Goal: Task Accomplishment & Management: Manage account settings

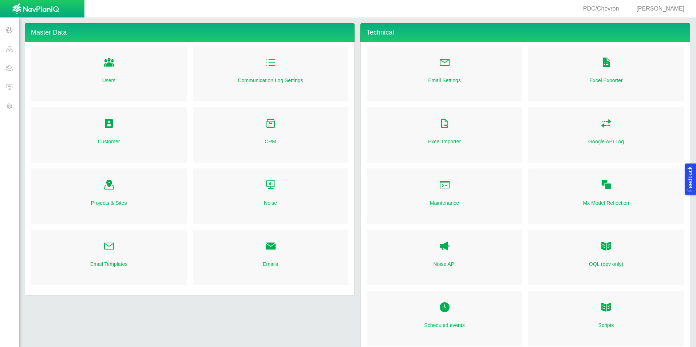
click at [8, 88] on span at bounding box center [9, 86] width 19 height 19
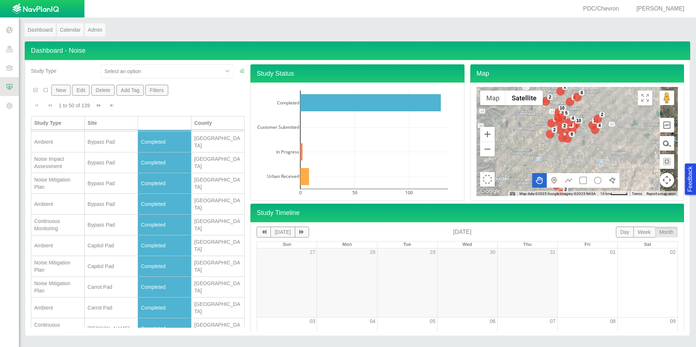
scroll to position [691, 0]
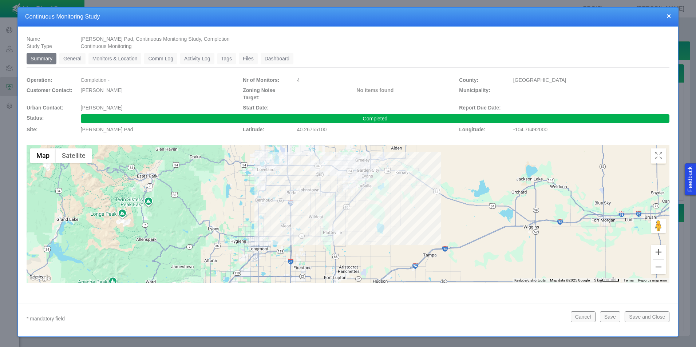
click at [80, 60] on link "General" at bounding box center [72, 59] width 26 height 12
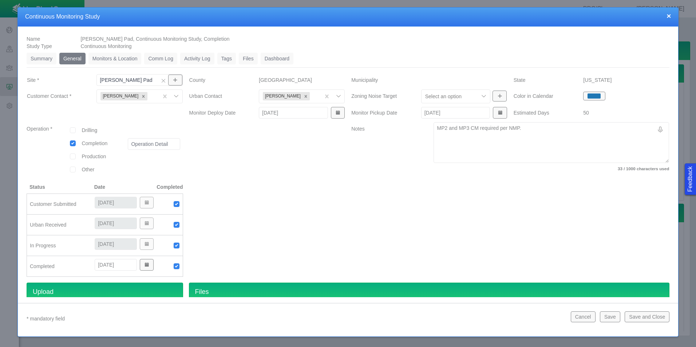
click at [669, 18] on button "×" at bounding box center [668, 16] width 4 height 8
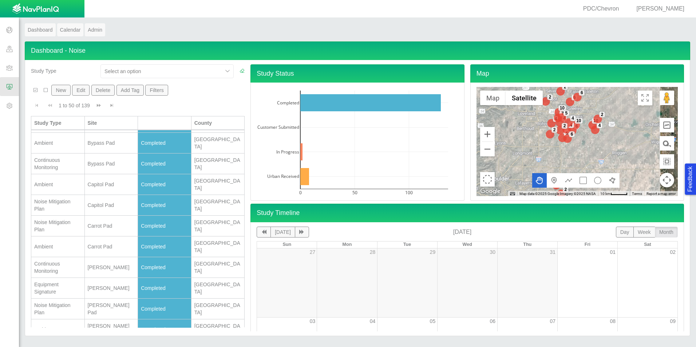
scroll to position [728, 0]
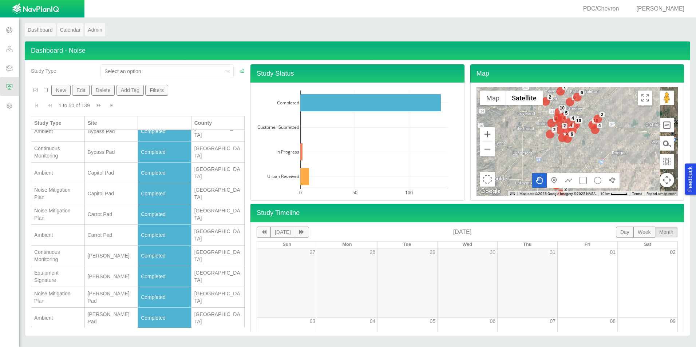
click at [111, 329] on td "[PERSON_NAME] Pad" at bounding box center [111, 339] width 53 height 21
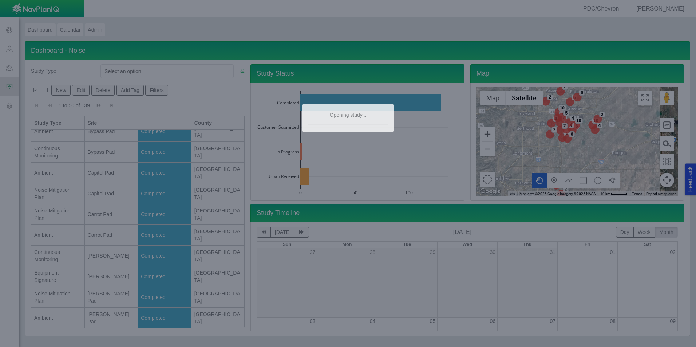
type textarea "x"
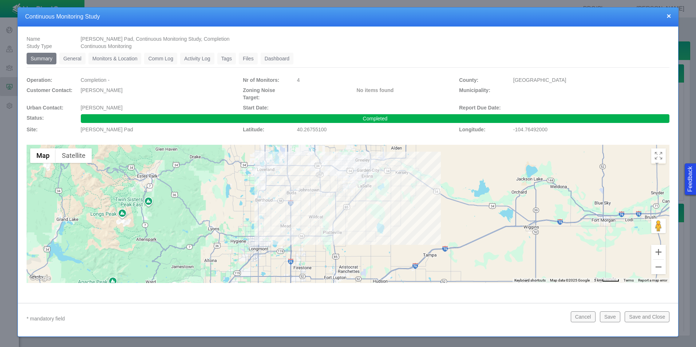
click at [122, 57] on link "Monitors & Location" at bounding box center [114, 59] width 53 height 12
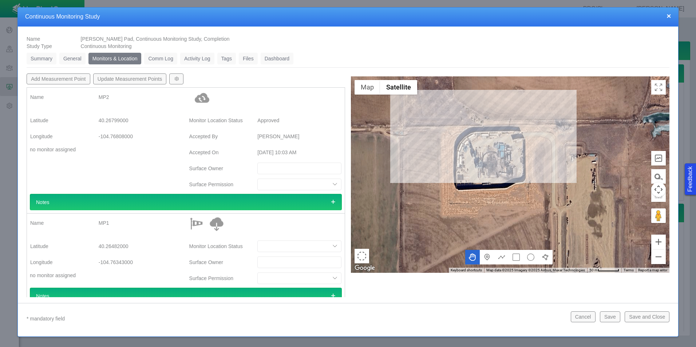
click at [419, 65] on ul "Summary 0 General 0 Monitors & Location 0 Comm Log 0 Activity Log 0 Tags 0 File…" at bounding box center [348, 60] width 642 height 15
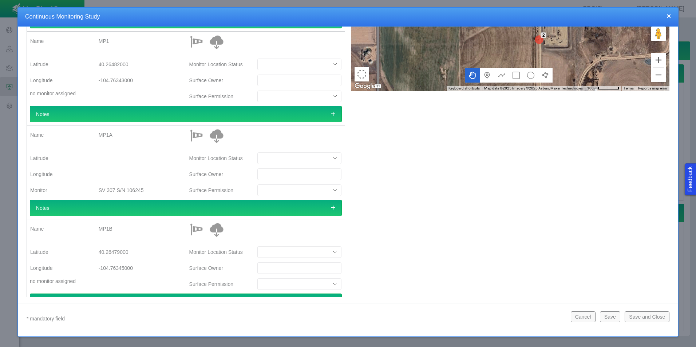
scroll to position [0, 0]
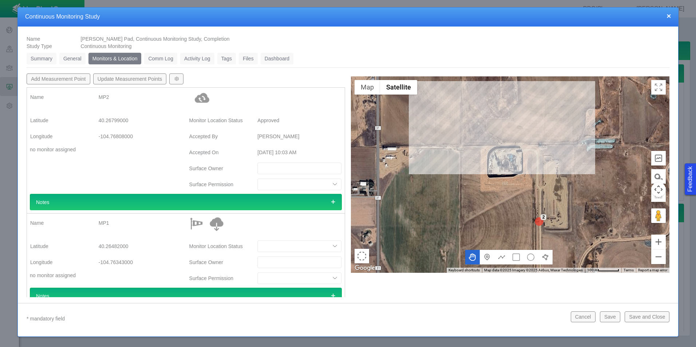
click at [78, 56] on link "General" at bounding box center [72, 59] width 26 height 12
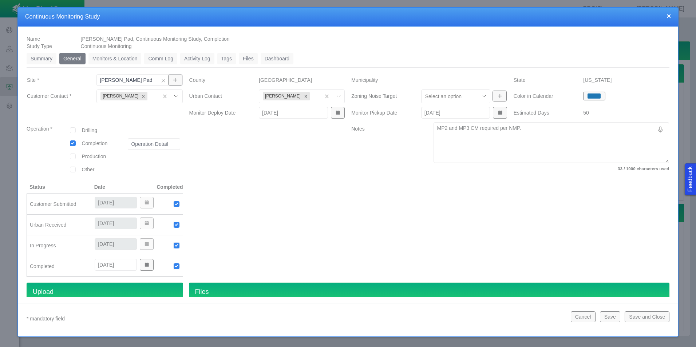
click at [381, 209] on div at bounding box center [510, 232] width 324 height 99
click at [311, 213] on div at bounding box center [267, 232] width 162 height 99
click at [109, 56] on link "Monitors & Location" at bounding box center [114, 59] width 53 height 12
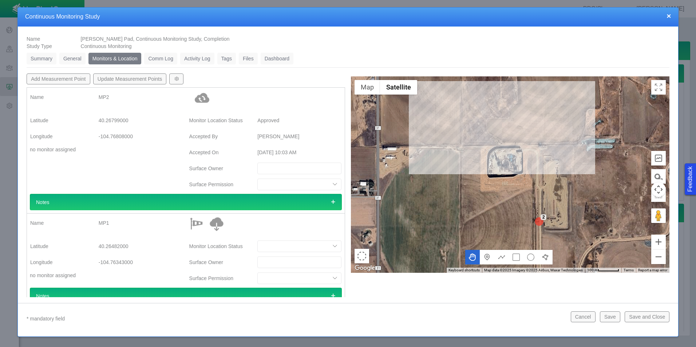
click at [66, 57] on link "General" at bounding box center [72, 59] width 26 height 12
